Goal: Find specific page/section: Find specific page/section

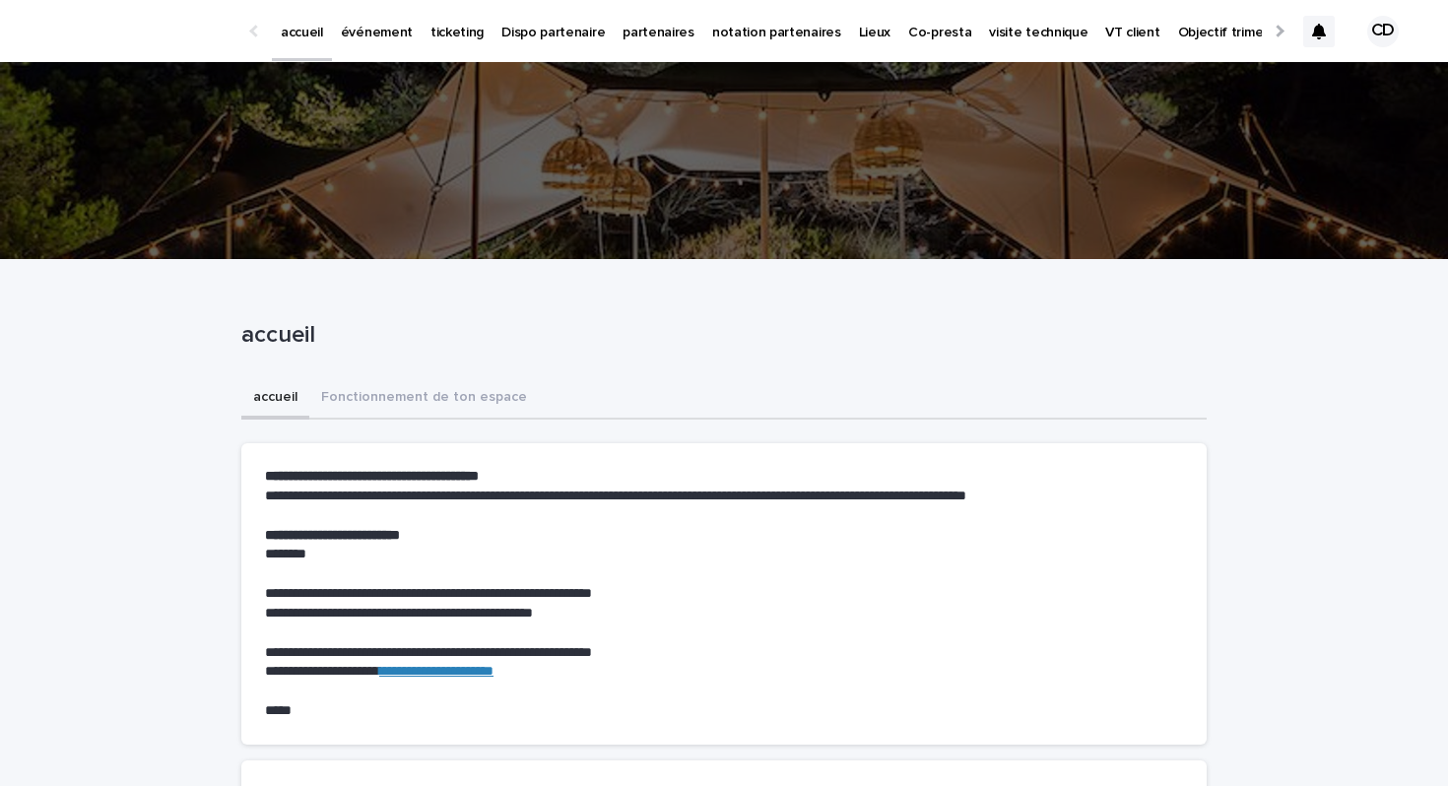
click at [355, 33] on p "événement" at bounding box center [377, 20] width 72 height 41
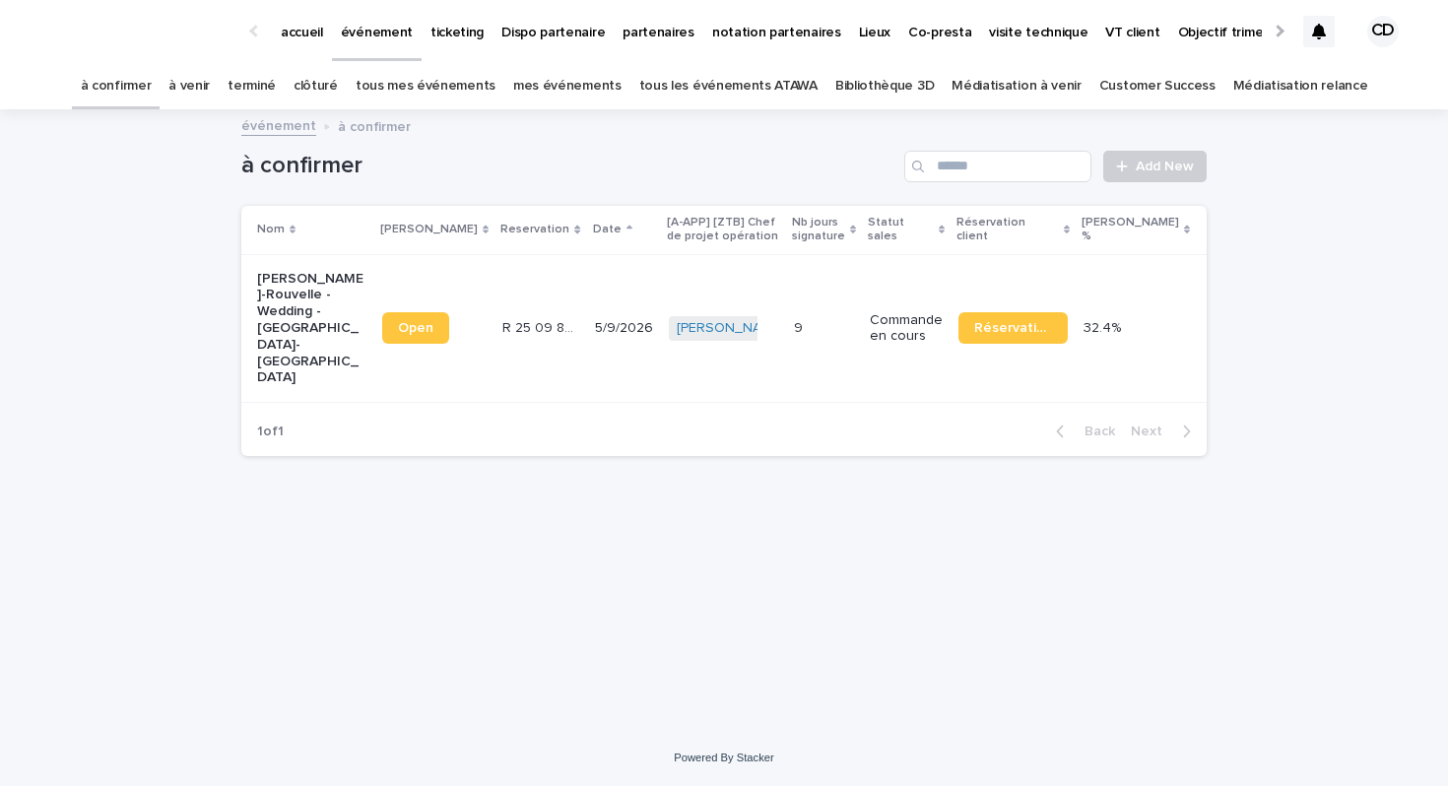
click at [704, 86] on link "tous les événements ATAWA" at bounding box center [728, 86] width 178 height 46
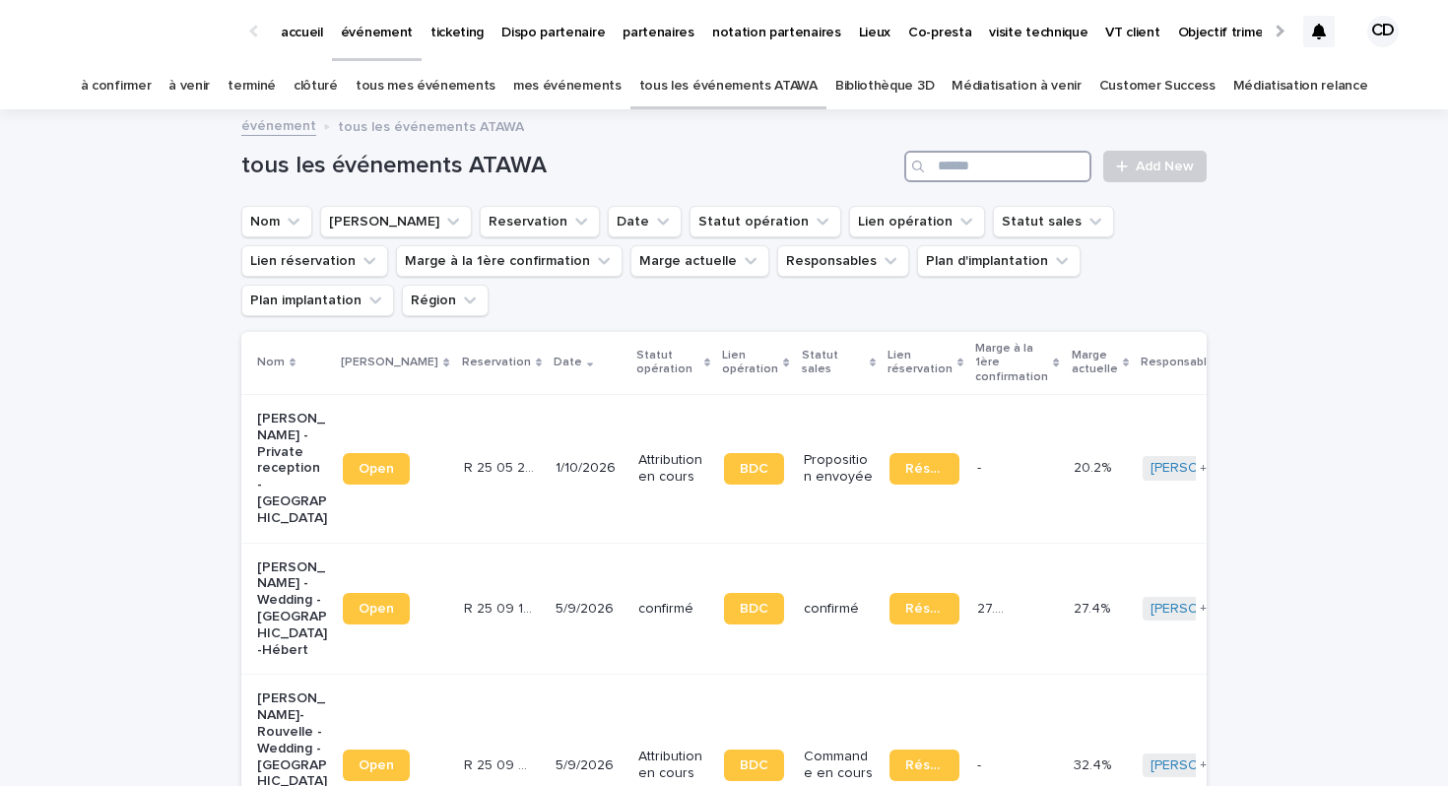
click at [990, 173] on input "Search" at bounding box center [997, 167] width 187 height 32
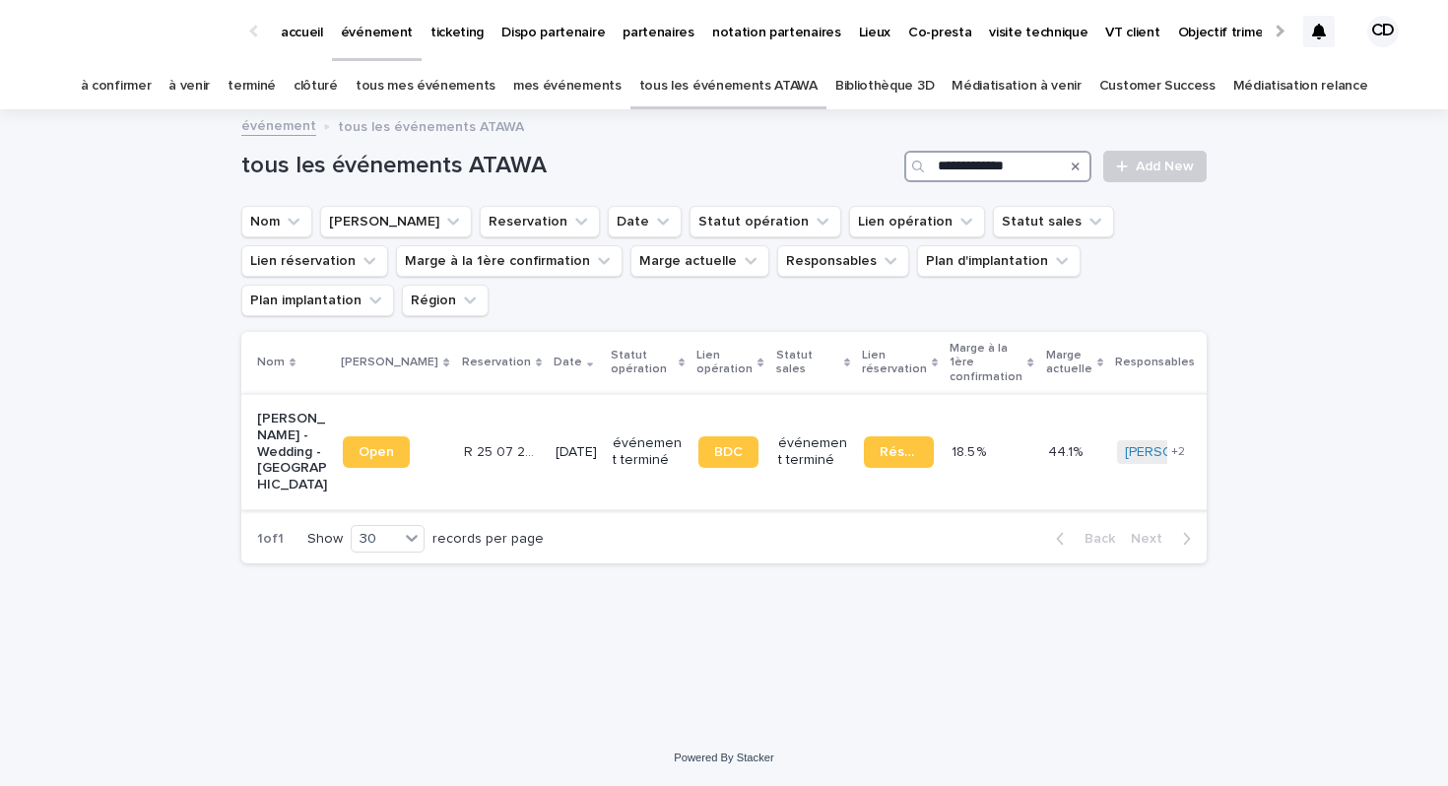
type input "**********"
click at [279, 411] on p "[PERSON_NAME] - Wedding - [GEOGRAPHIC_DATA]" at bounding box center [292, 452] width 70 height 83
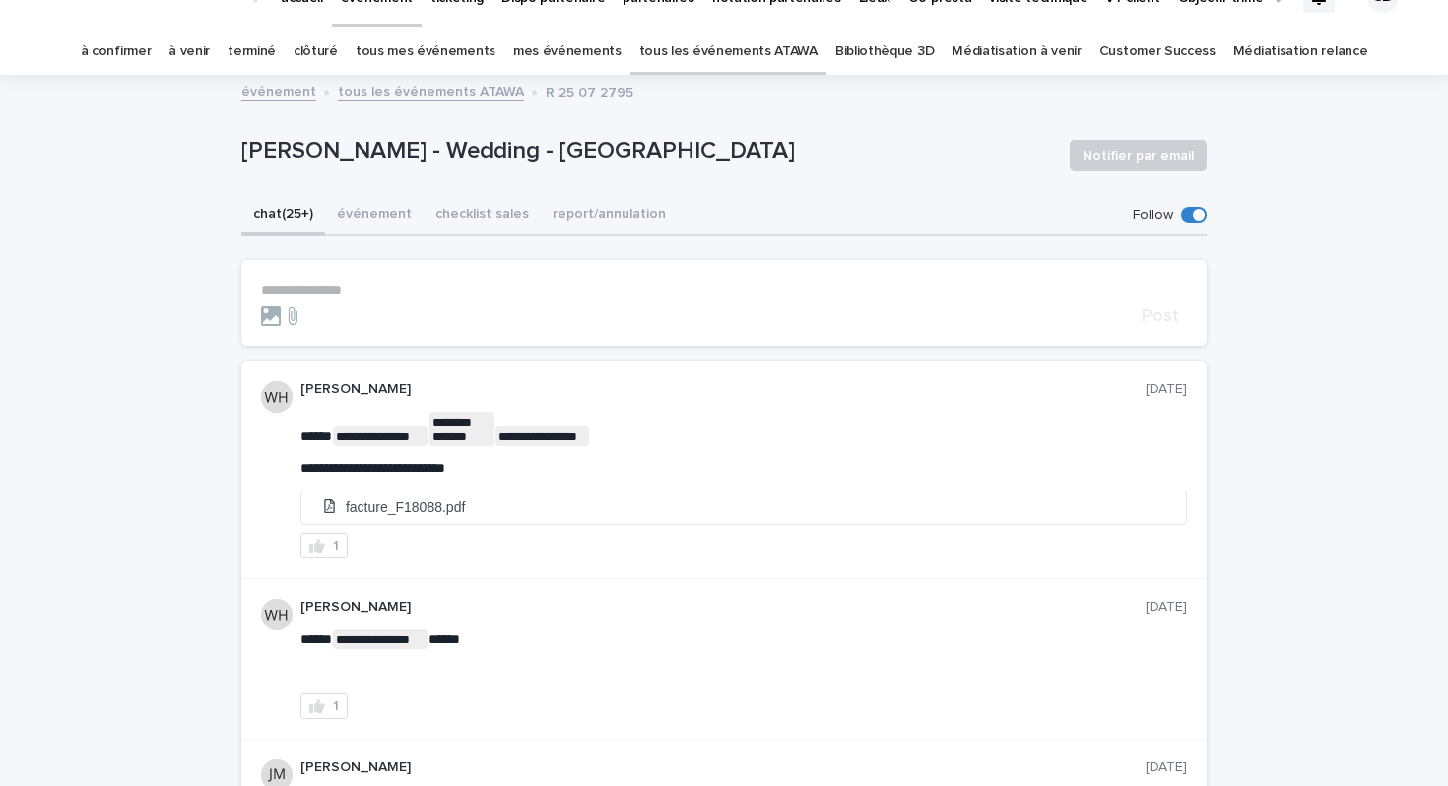
scroll to position [35, 0]
click at [867, 56] on link "Bibliothèque 3D" at bounding box center [884, 51] width 98 height 46
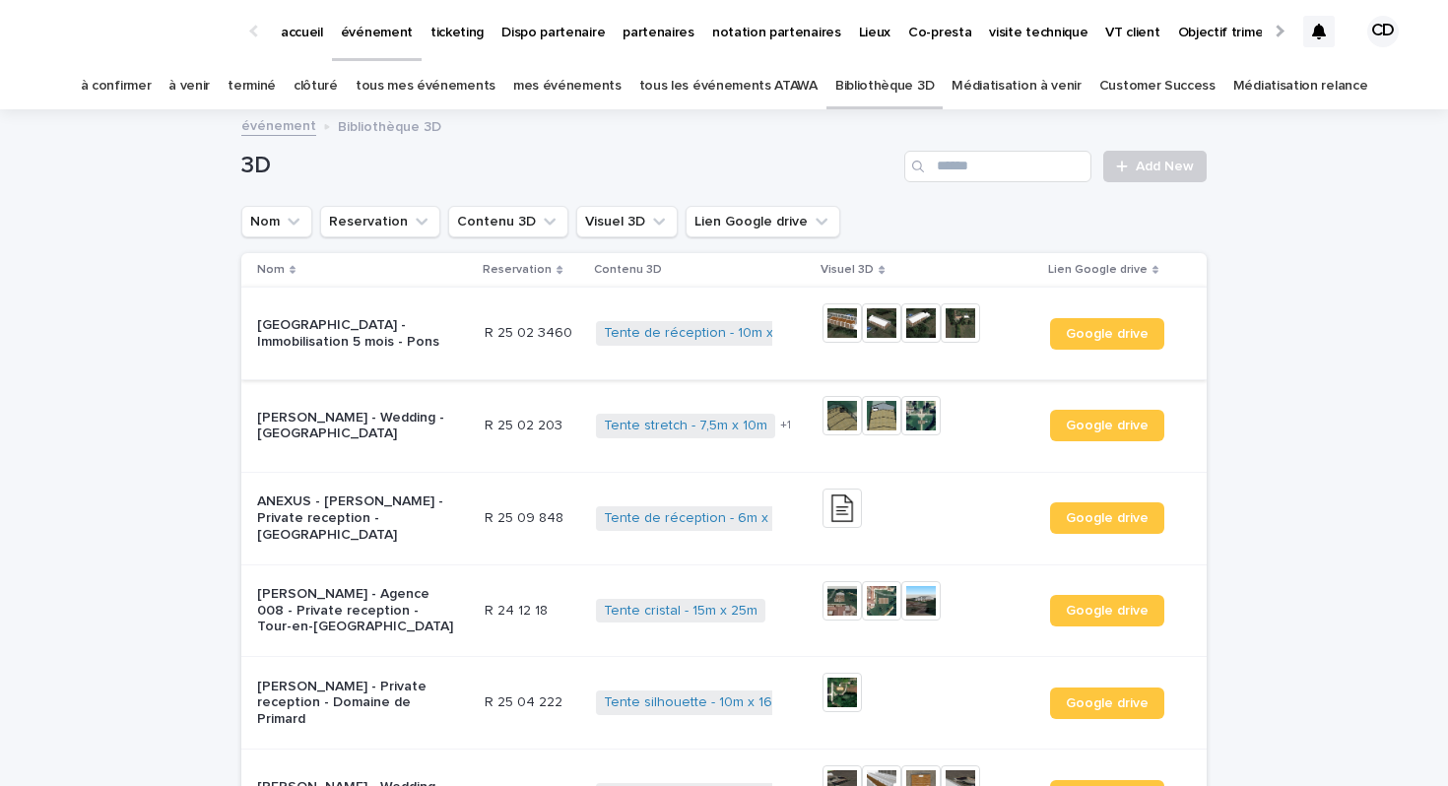
click at [844, 325] on img at bounding box center [841, 322] width 39 height 39
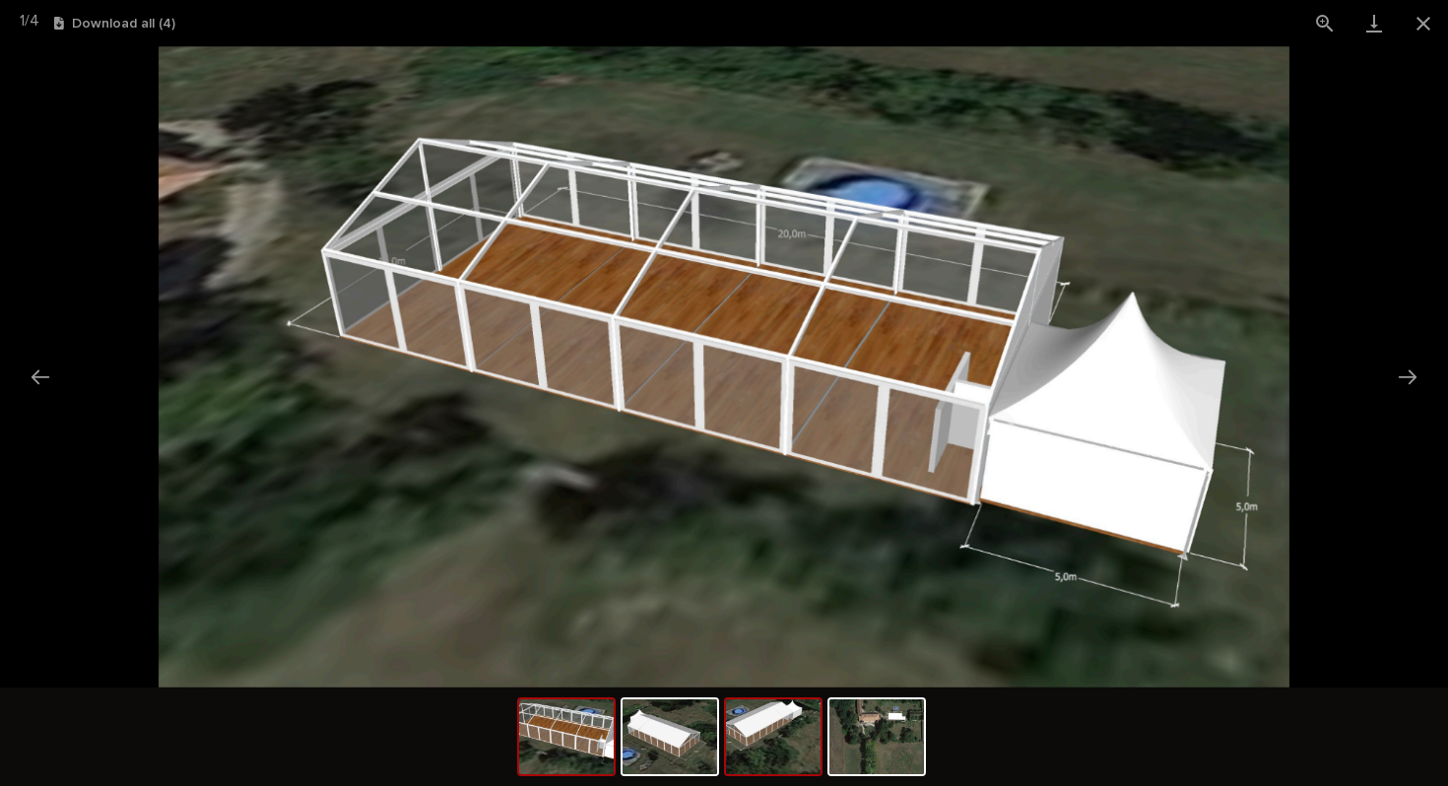
click at [781, 737] on img at bounding box center [773, 736] width 95 height 75
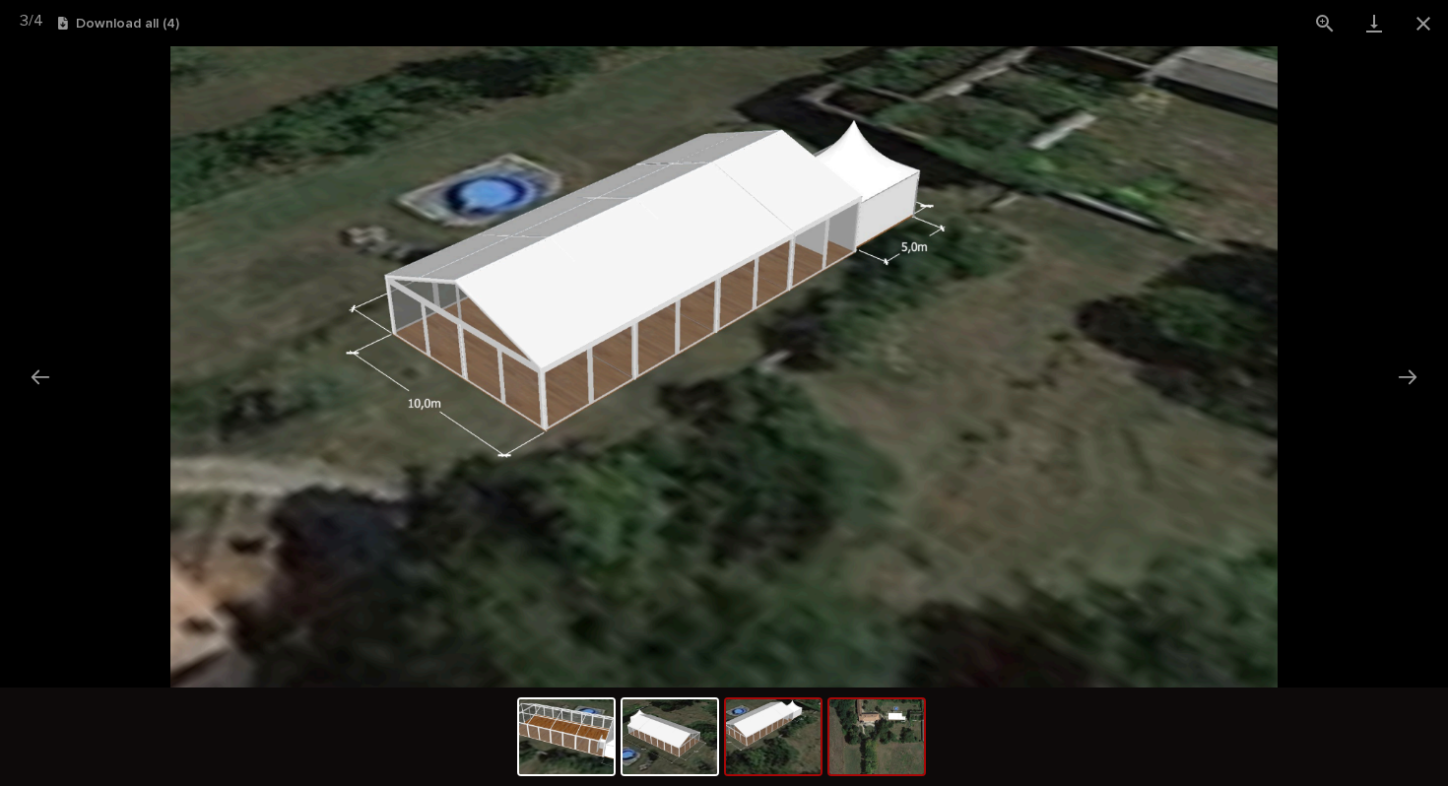
click at [871, 727] on img at bounding box center [876, 736] width 95 height 75
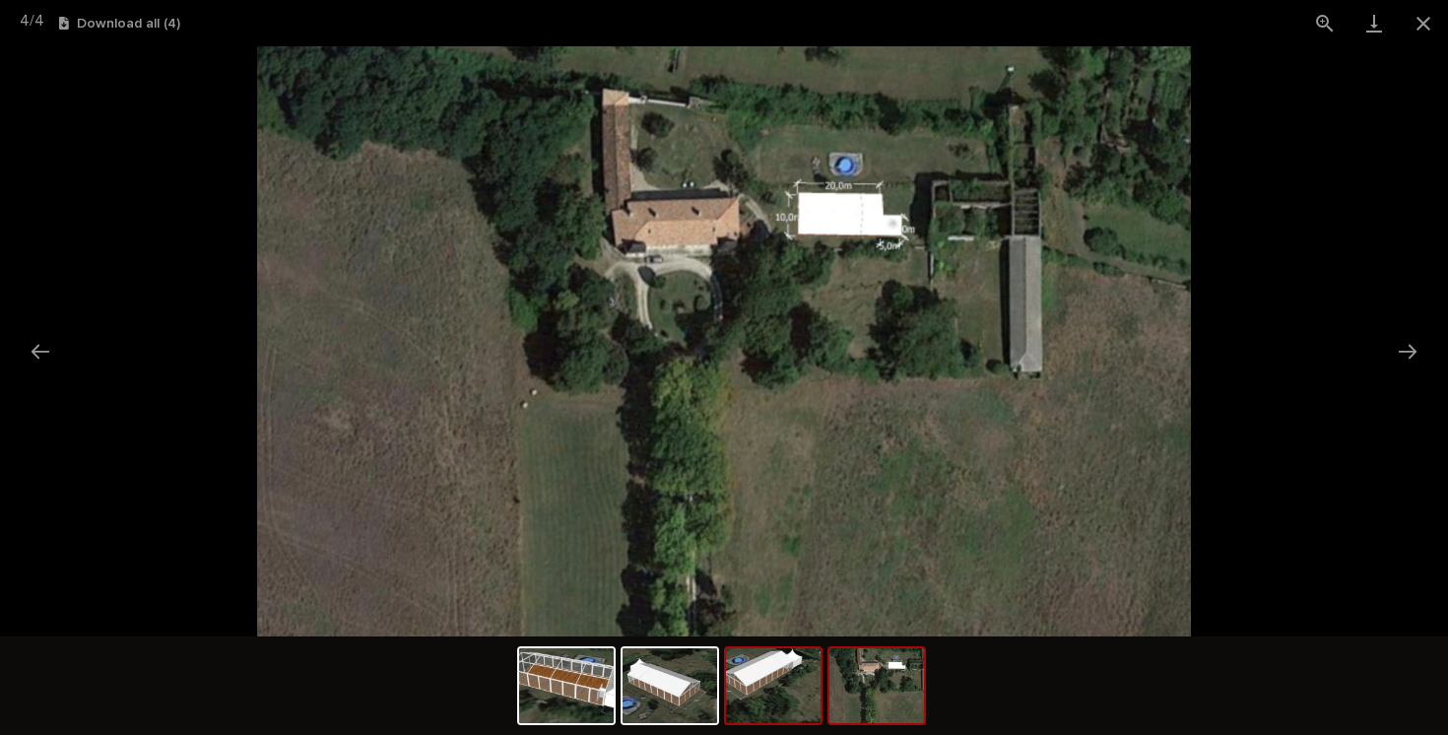
click at [767, 678] on img at bounding box center [773, 685] width 95 height 75
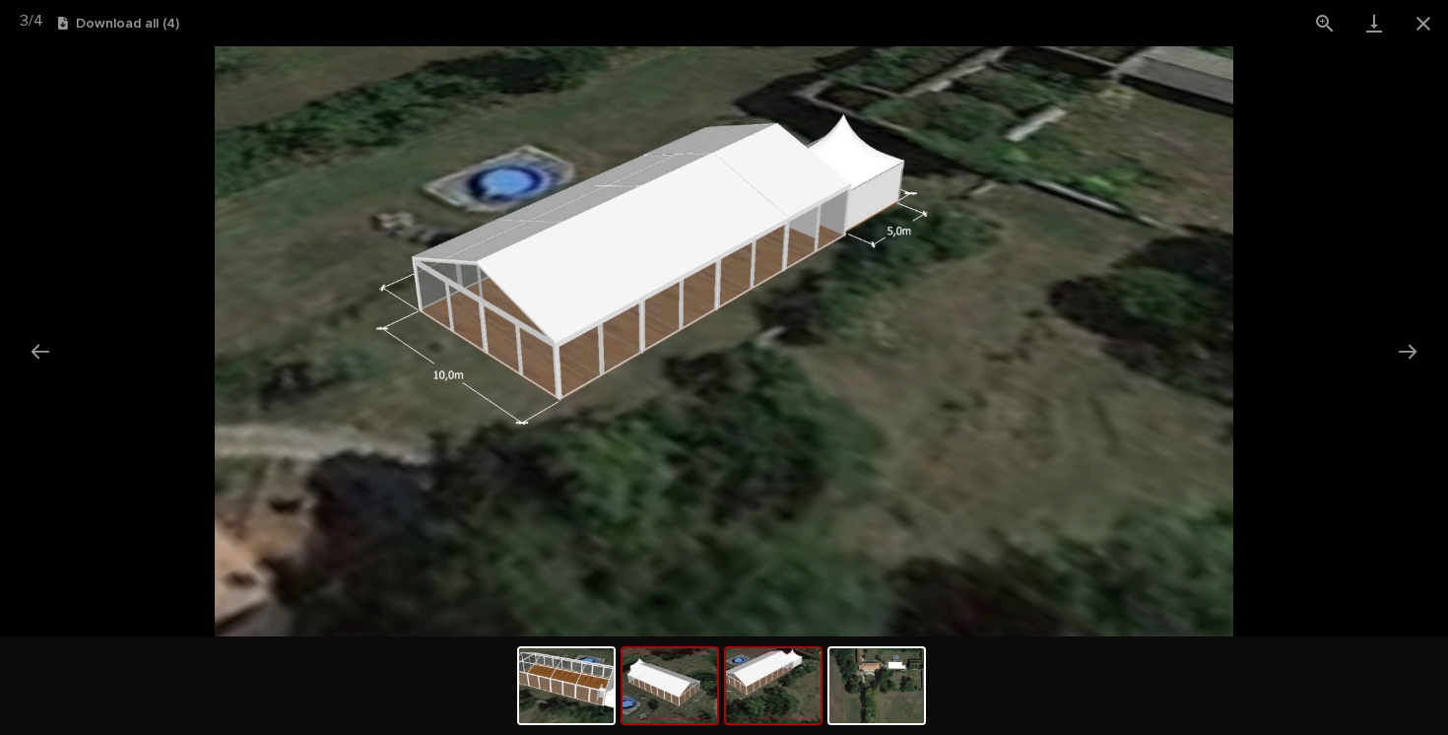
click at [682, 685] on img at bounding box center [669, 685] width 95 height 75
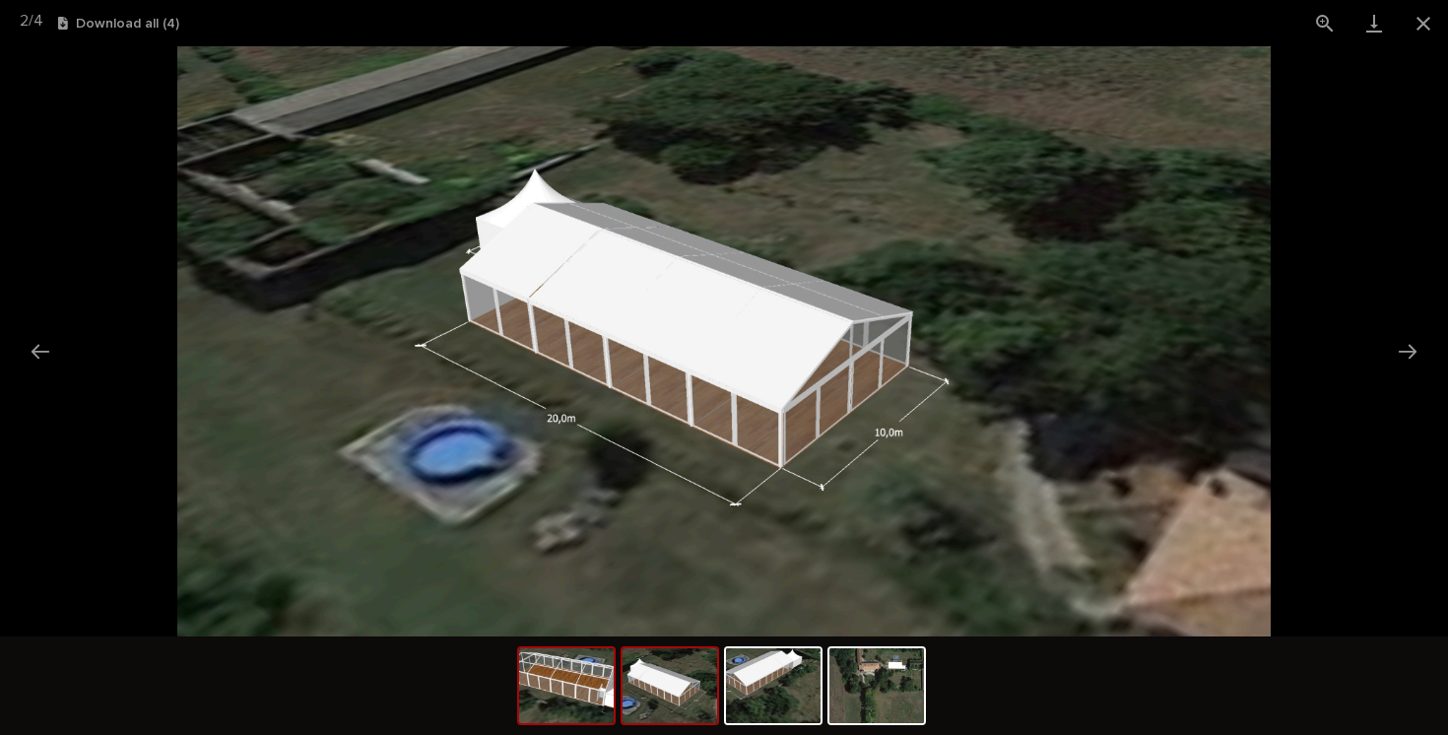
click at [605, 701] on img at bounding box center [566, 685] width 95 height 75
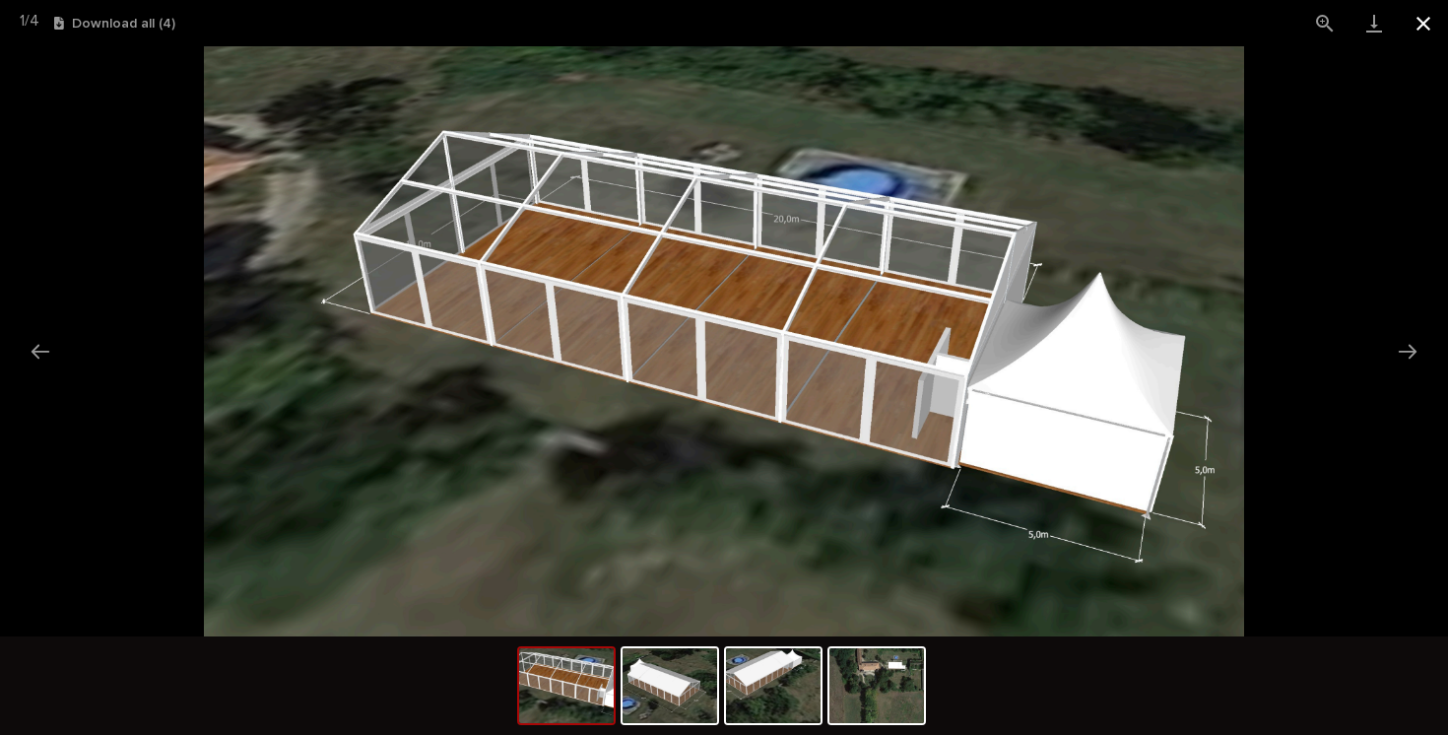
click at [1423, 21] on button "Close gallery" at bounding box center [1422, 23] width 49 height 46
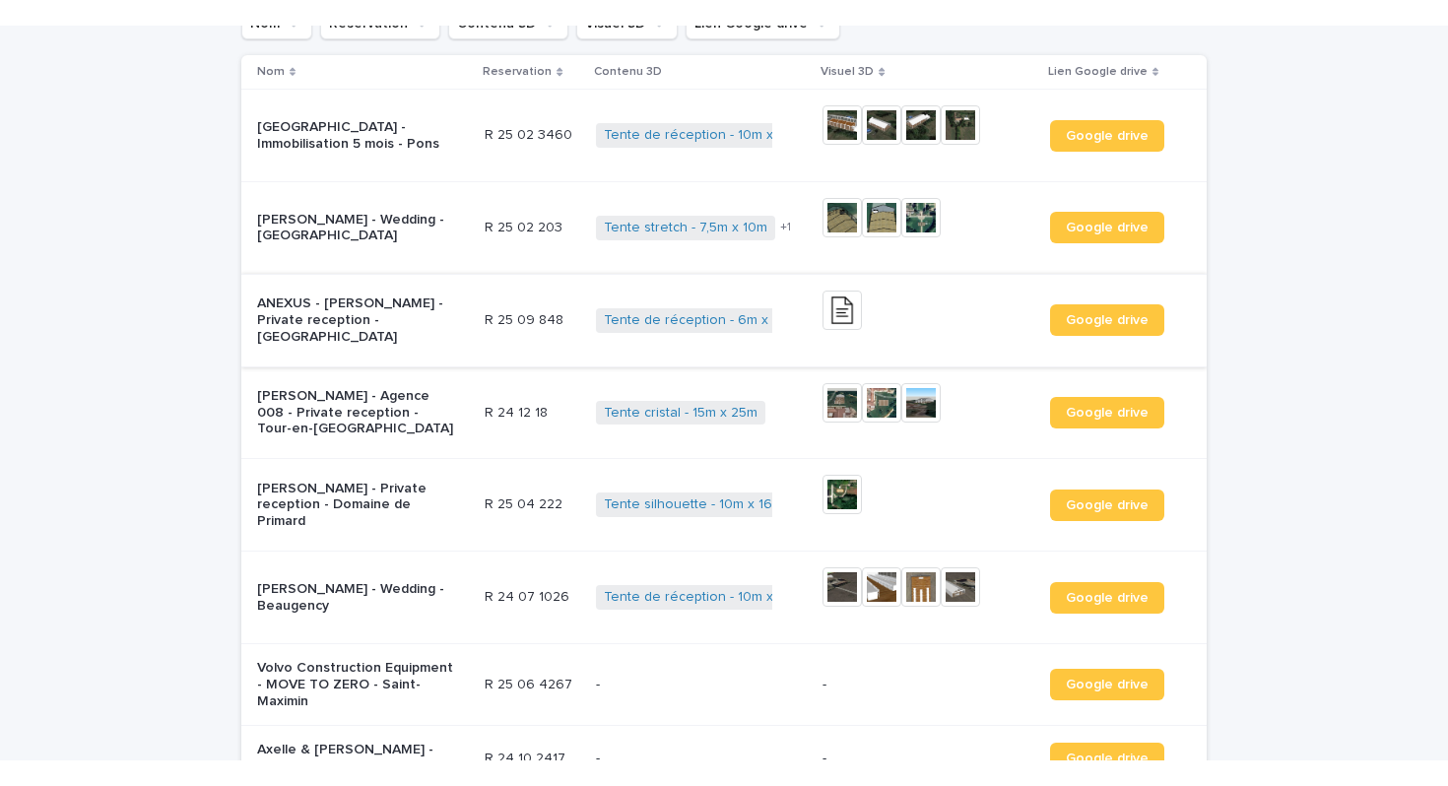
scroll to position [243, 0]
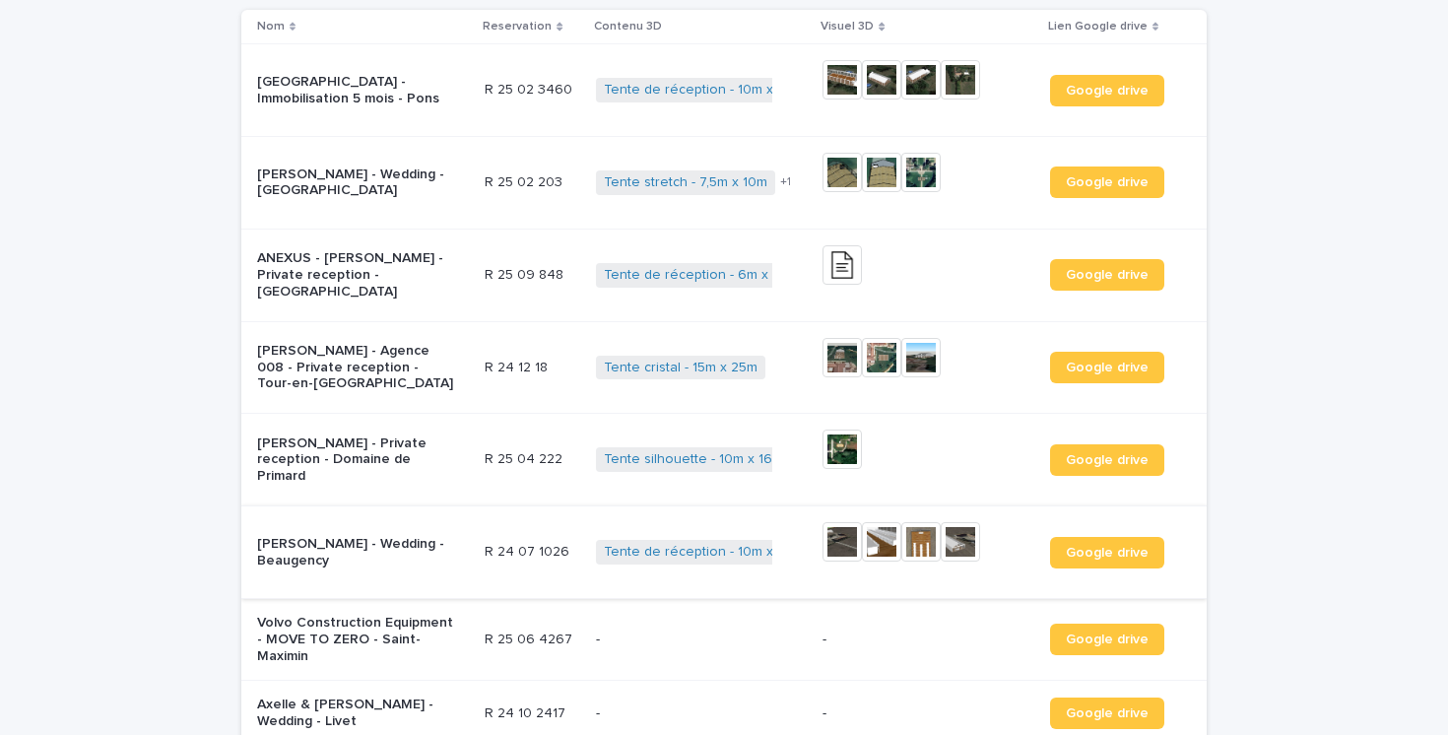
click at [923, 549] on img at bounding box center [920, 541] width 39 height 39
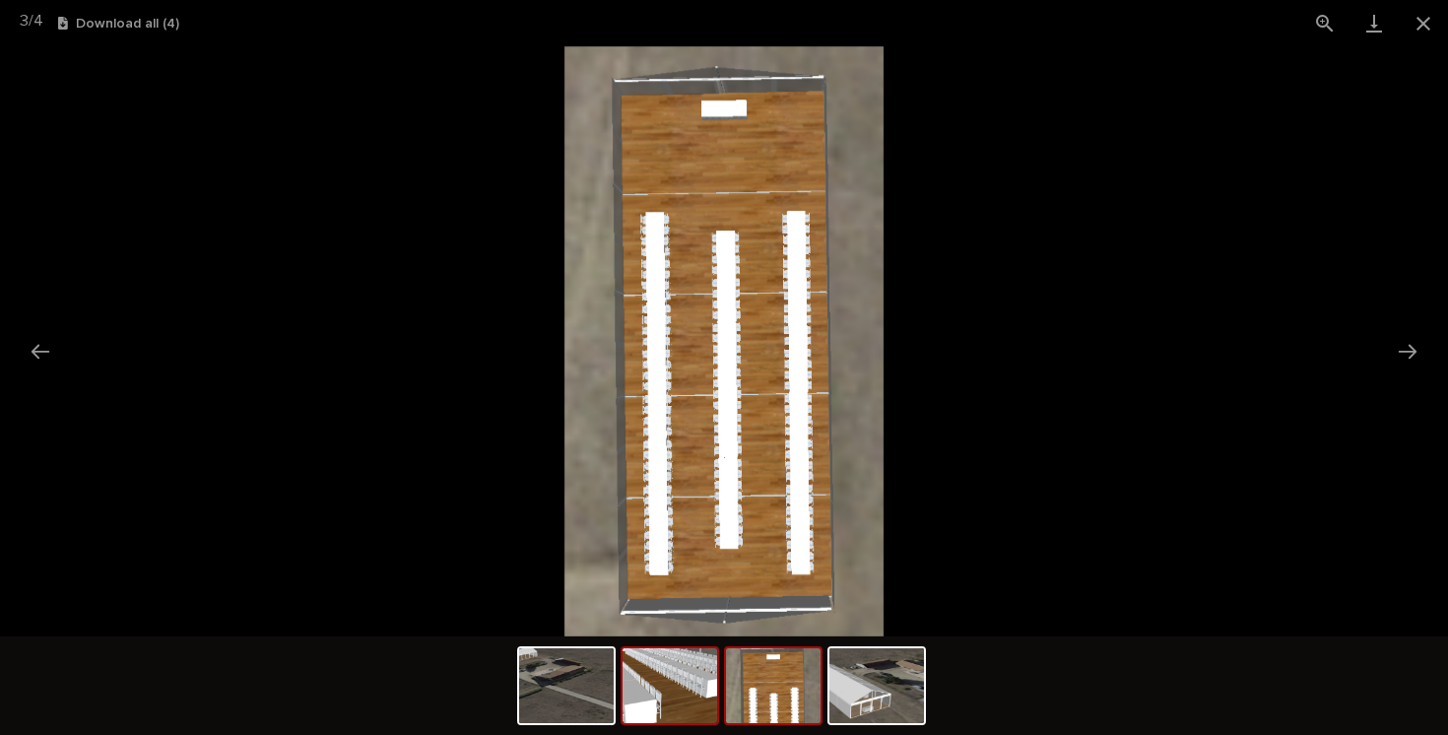
click at [696, 705] on img at bounding box center [669, 685] width 95 height 75
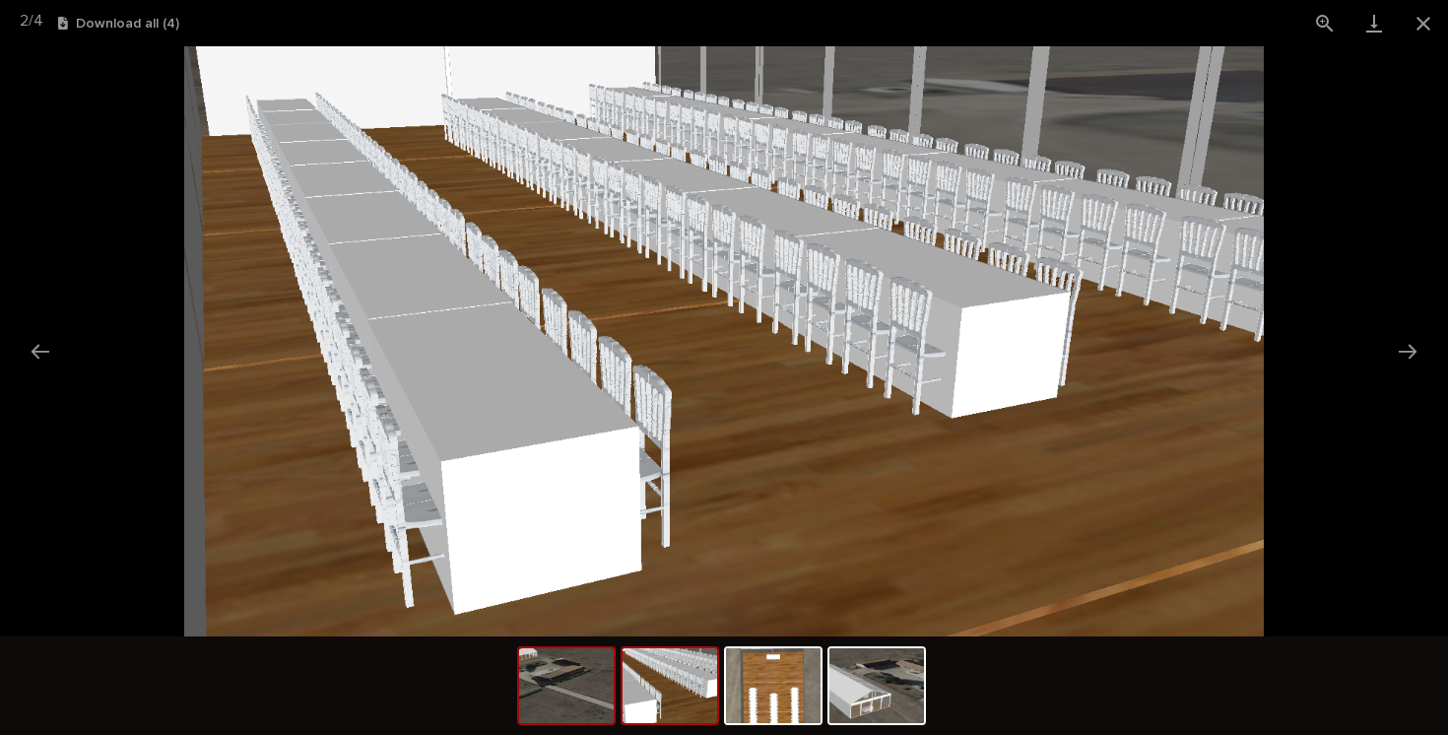
click at [577, 702] on img at bounding box center [566, 685] width 95 height 75
